Goal: Task Accomplishment & Management: Use online tool/utility

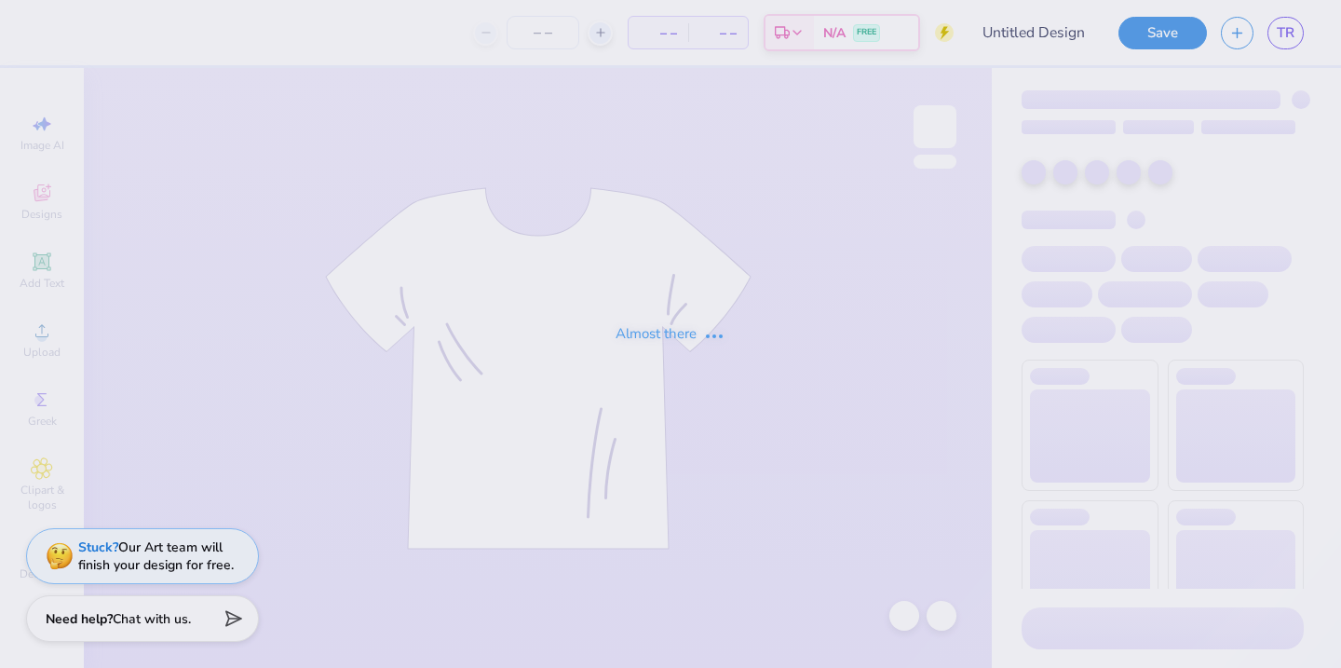
type input "Southern Karaoke"
type input "24"
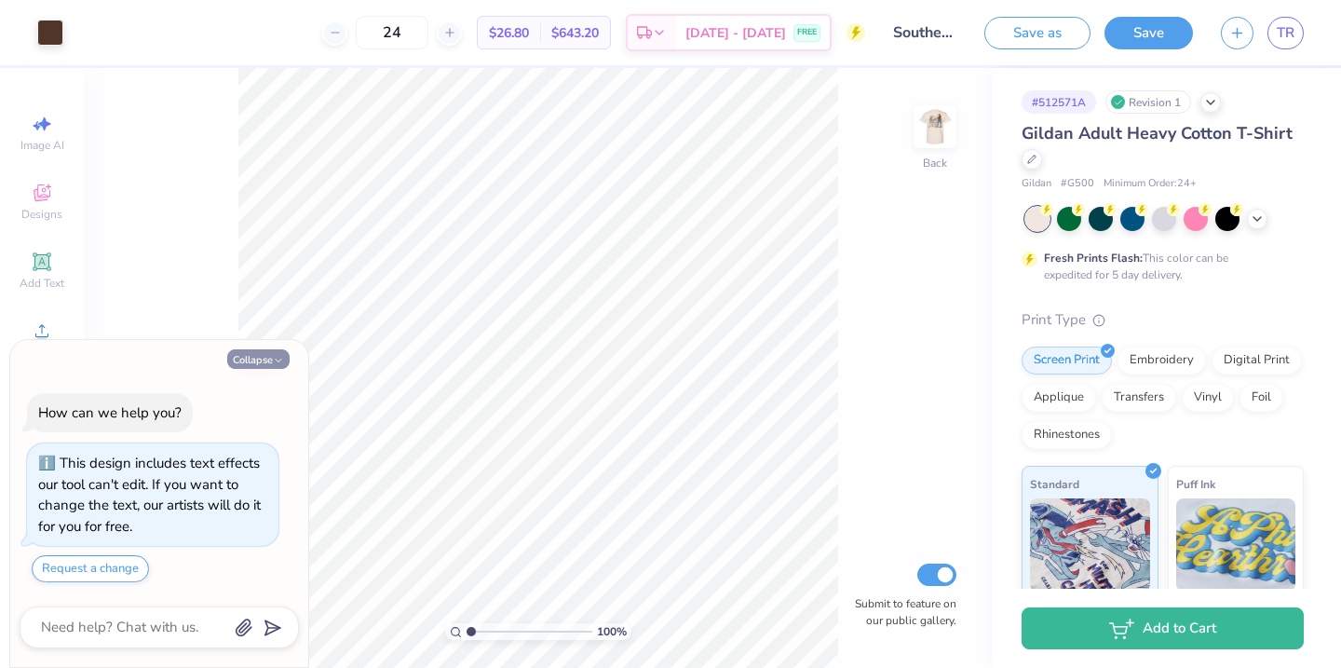
click at [280, 363] on icon "button" at bounding box center [278, 360] width 11 height 11
type textarea "x"
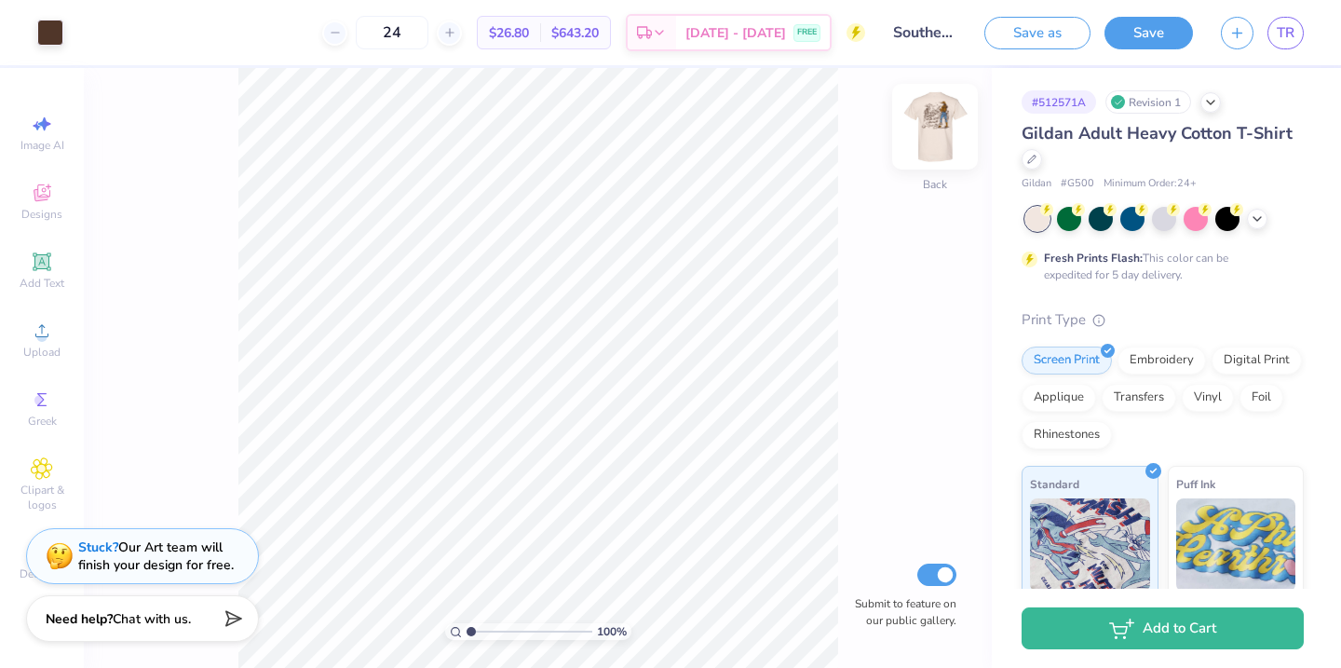
click at [946, 131] on img at bounding box center [935, 126] width 75 height 75
click at [124, 24] on div at bounding box center [117, 31] width 26 height 26
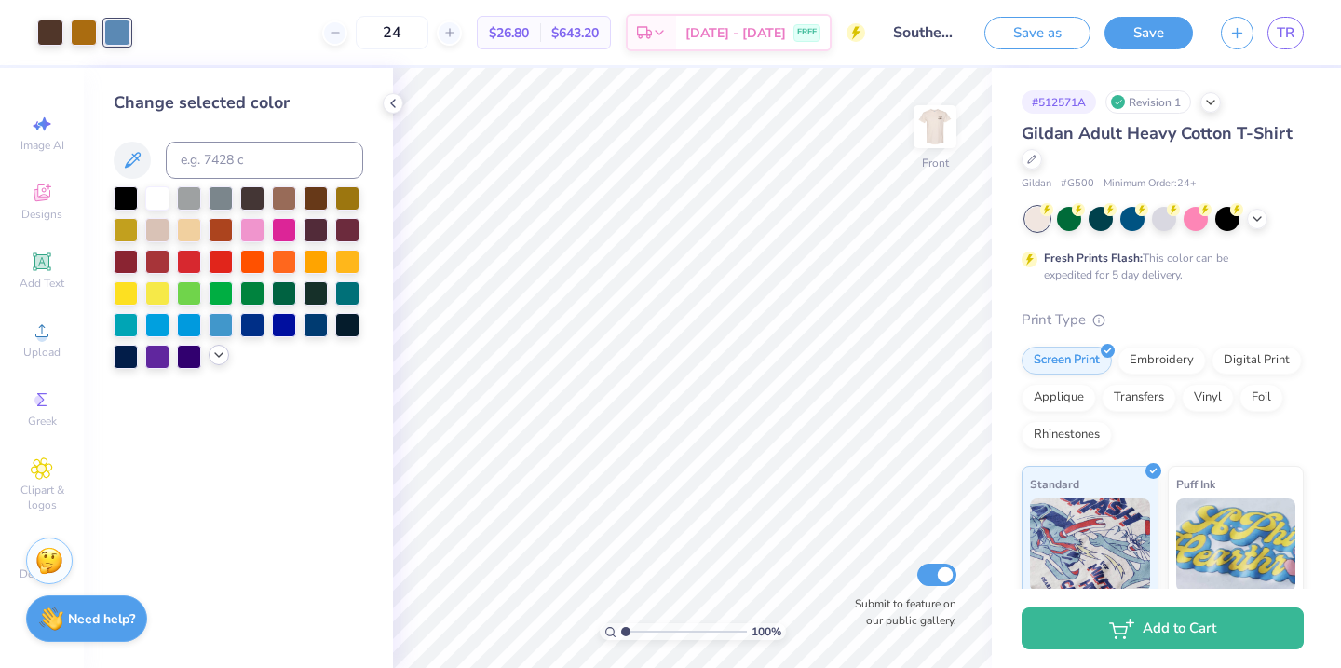
click at [216, 358] on icon at bounding box center [218, 354] width 15 height 15
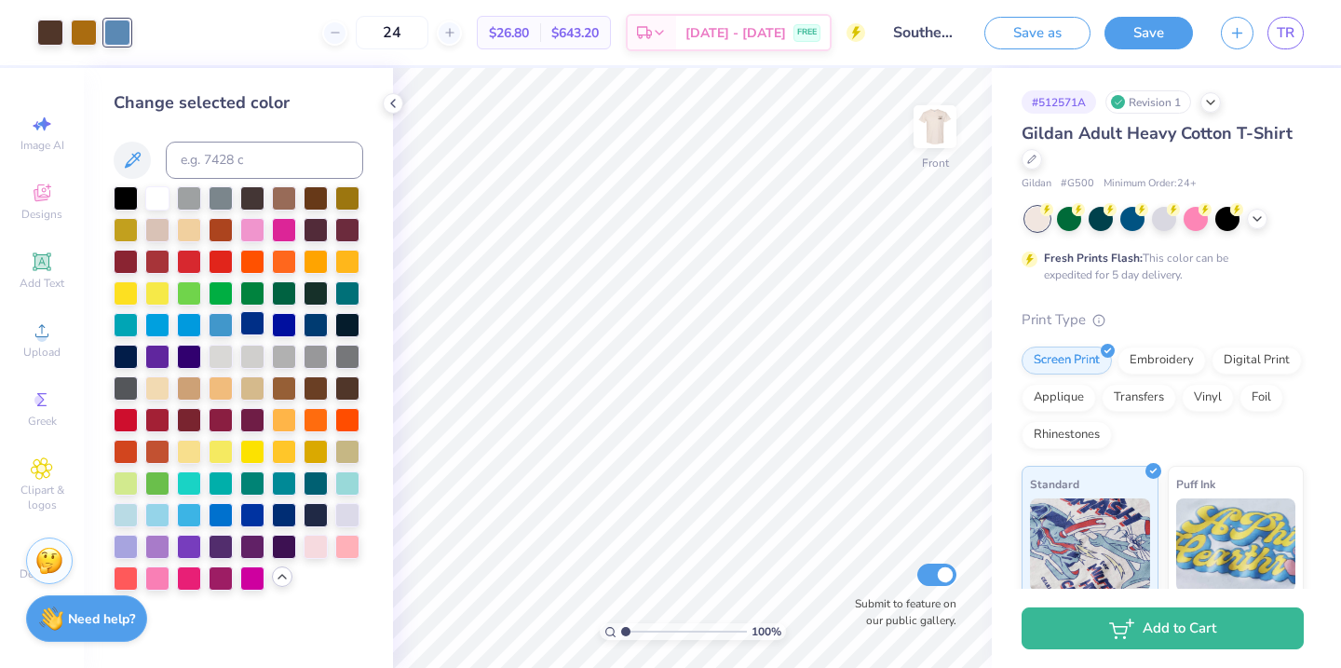
click at [256, 318] on div at bounding box center [252, 323] width 24 height 24
click at [287, 518] on div at bounding box center [284, 513] width 24 height 24
click at [258, 511] on div at bounding box center [252, 513] width 24 height 24
click at [216, 326] on div at bounding box center [221, 323] width 24 height 24
click at [162, 327] on div at bounding box center [157, 323] width 24 height 24
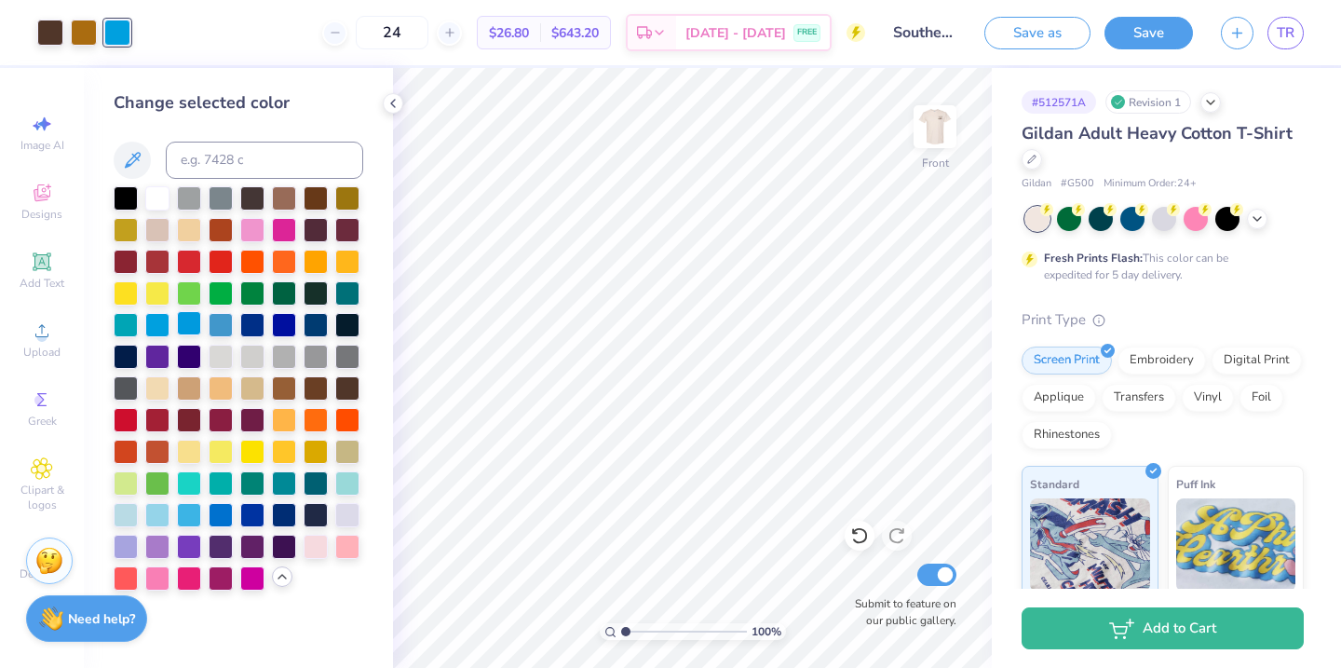
click at [200, 333] on div at bounding box center [189, 323] width 24 height 24
click at [218, 506] on div at bounding box center [221, 513] width 24 height 24
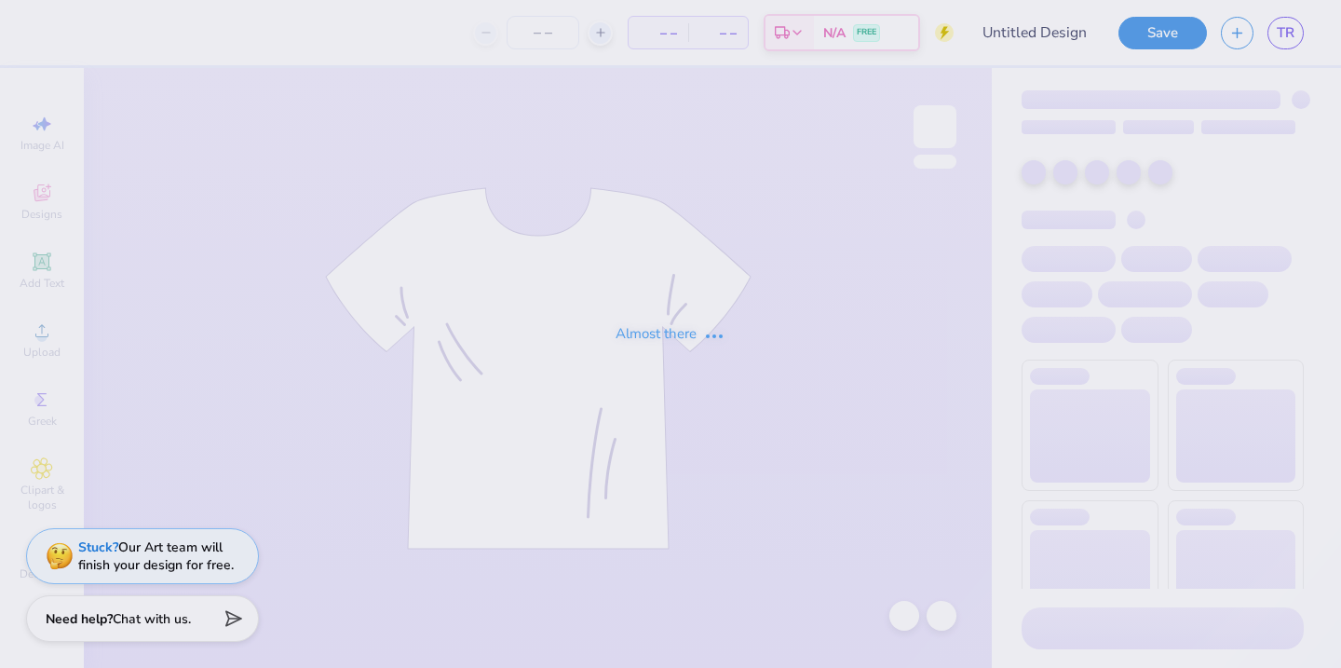
type input "Southern Karaoke"
type input "24"
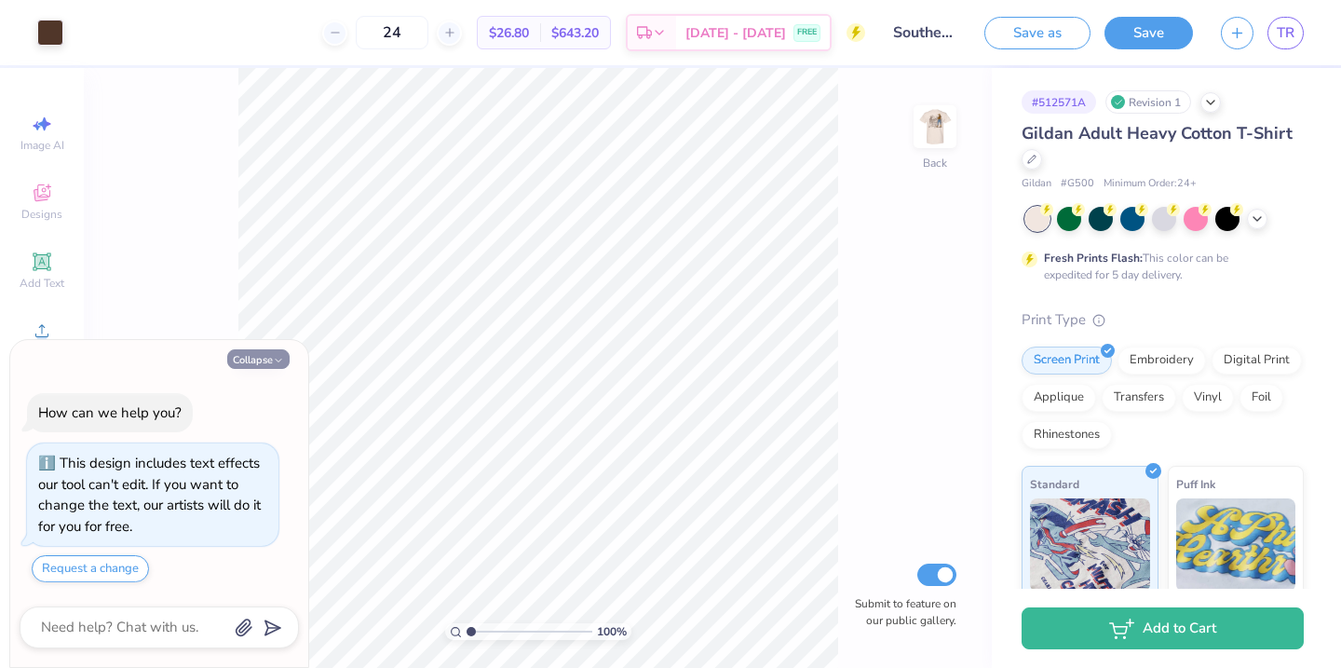
click at [259, 355] on button "Collapse" at bounding box center [258, 359] width 62 height 20
type textarea "x"
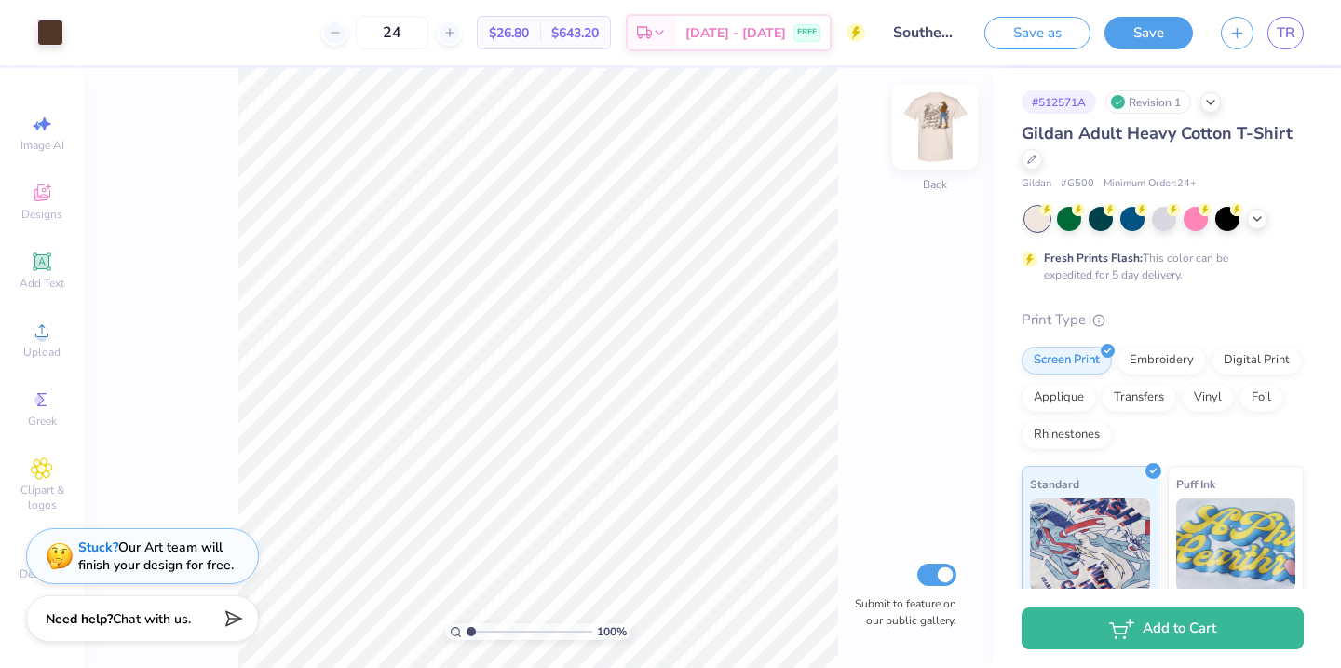
click at [953, 132] on img at bounding box center [935, 126] width 75 height 75
click at [428, 30] on input "24" at bounding box center [392, 33] width 73 height 34
type input "2"
type input "120"
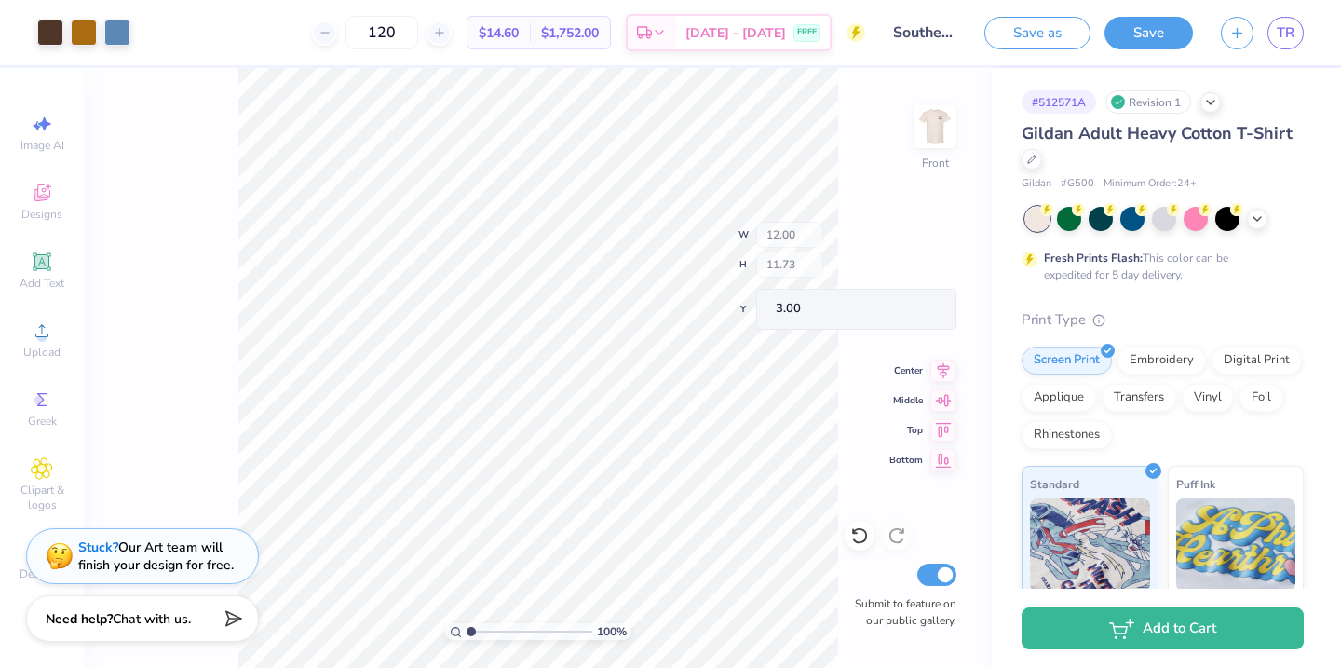
type input "3.64"
type input "1.55"
type input "10.90"
click at [839, 530] on div "100 % Front Submit to feature on our public gallery." at bounding box center [538, 368] width 908 height 600
click at [862, 530] on icon at bounding box center [859, 536] width 16 height 17
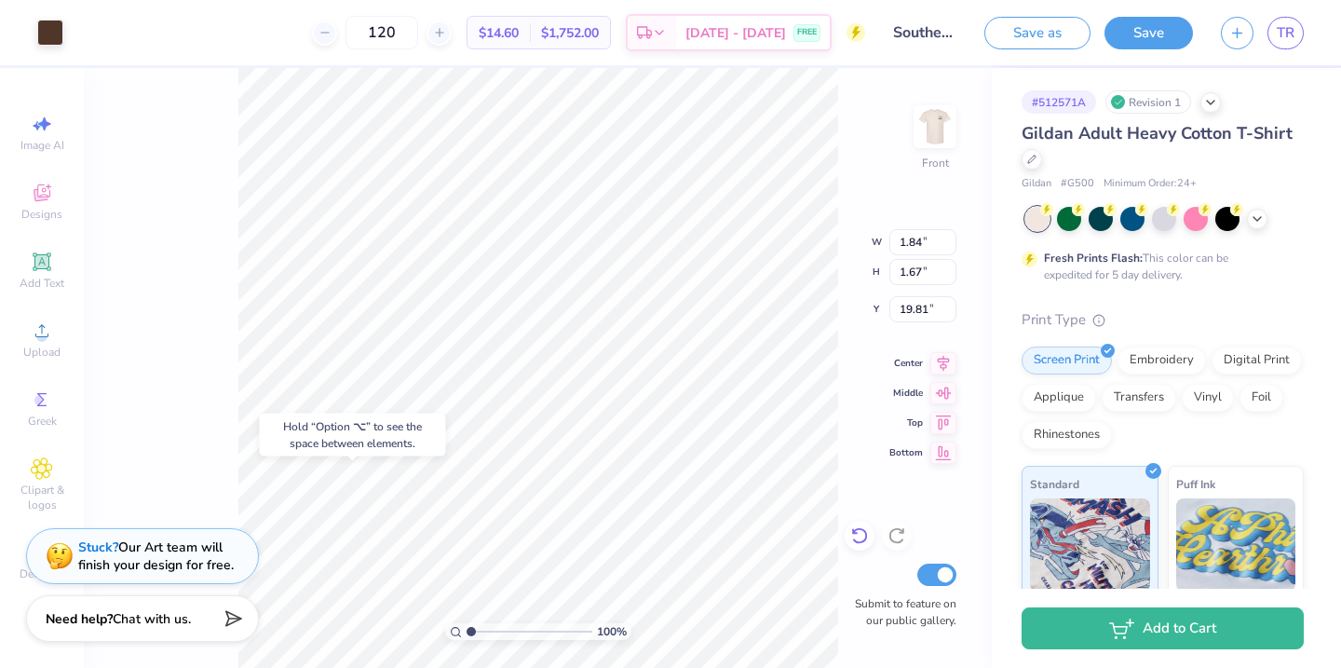
type input "19.81"
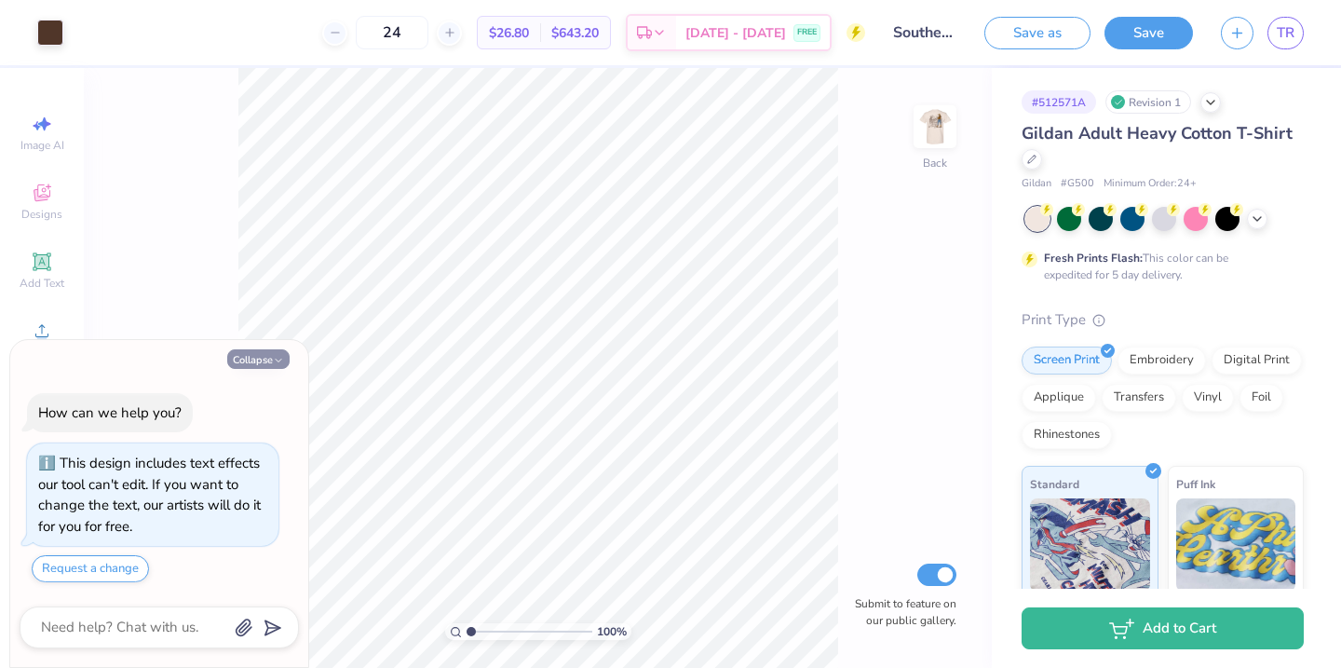
click at [262, 368] on button "Collapse" at bounding box center [258, 359] width 62 height 20
type textarea "x"
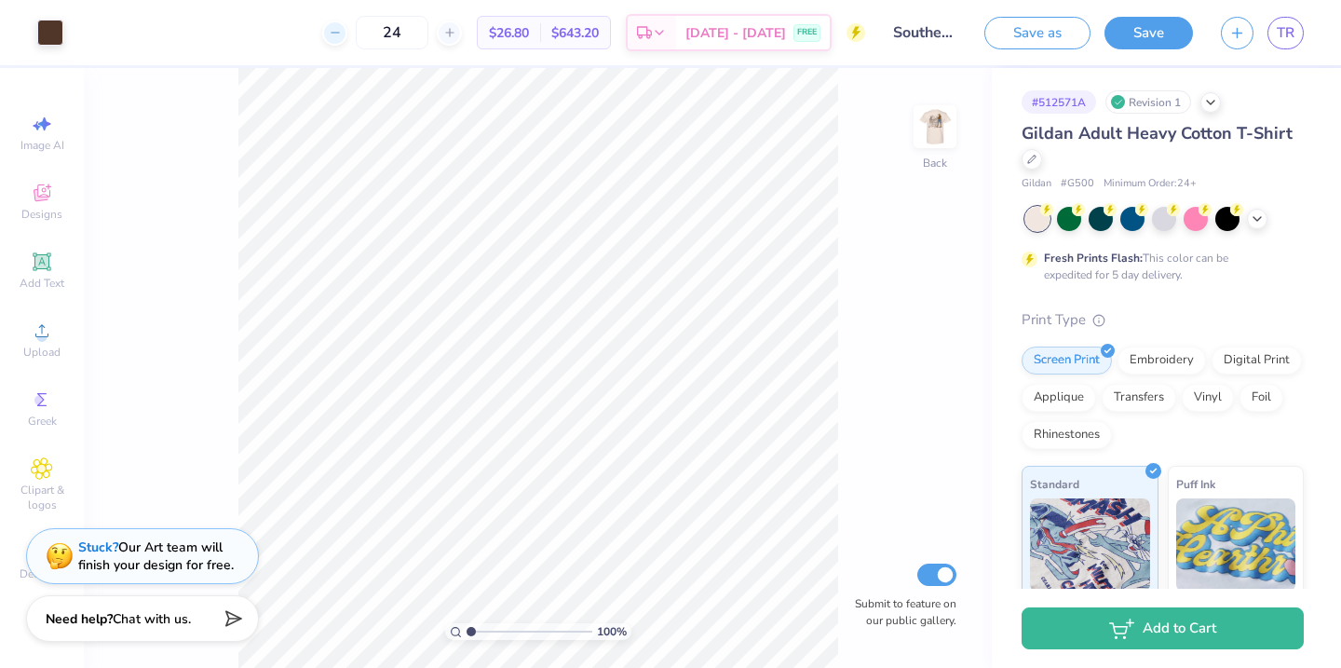
drag, startPoint x: 431, startPoint y: 31, endPoint x: 361, endPoint y: 31, distance: 69.8
click at [361, 31] on div "24" at bounding box center [392, 33] width 140 height 34
type input "120"
